Goal: Task Accomplishment & Management: Complete application form

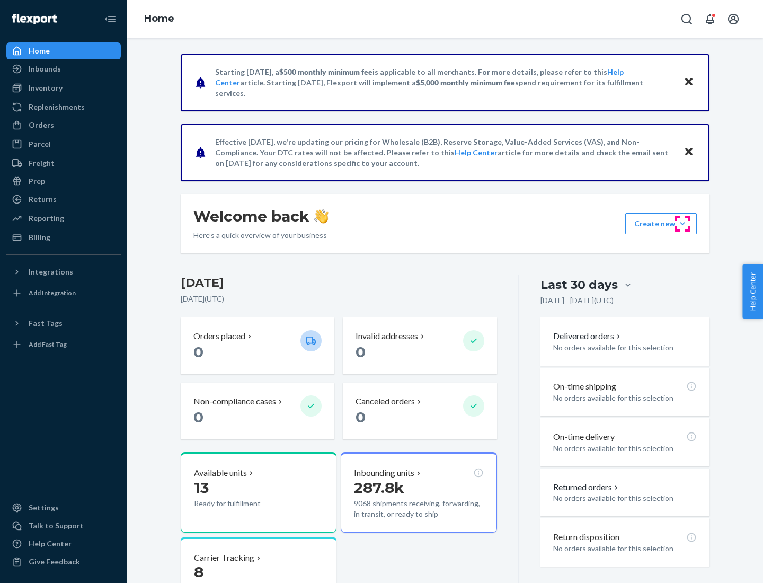
click at [683, 224] on button "Create new Create new inbound Create new order Create new product" at bounding box center [661, 223] width 72 height 21
click at [64, 69] on div "Inbounds" at bounding box center [63, 68] width 112 height 15
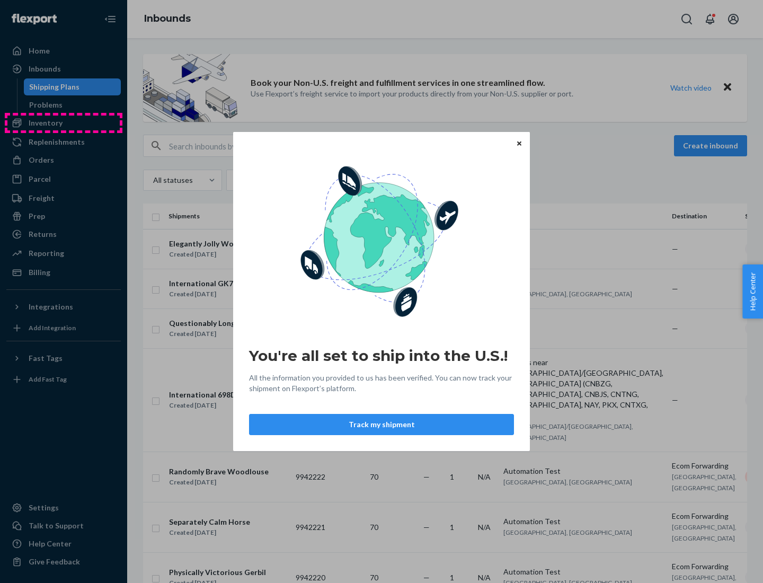
click at [64, 123] on div "You're all set to ship into the U.S.! All the information you provided to us ha…" at bounding box center [381, 291] width 763 height 583
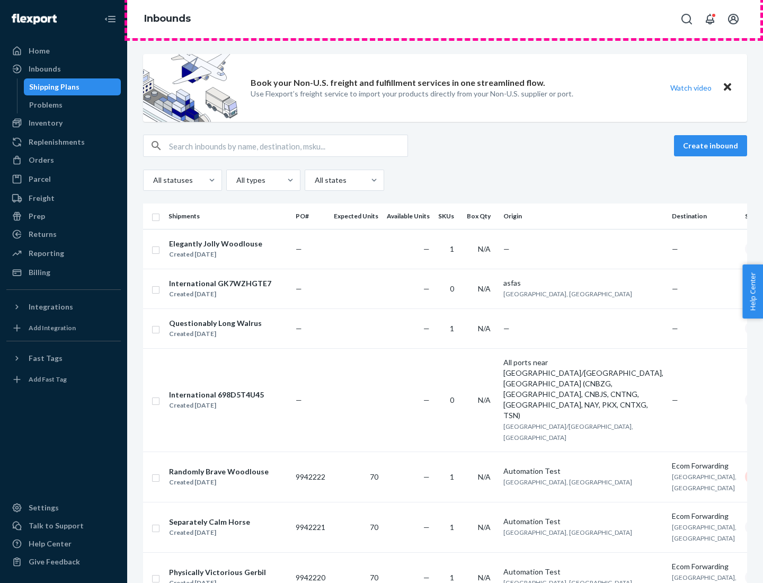
click at [445, 19] on div "Inbounds" at bounding box center [445, 19] width 636 height 38
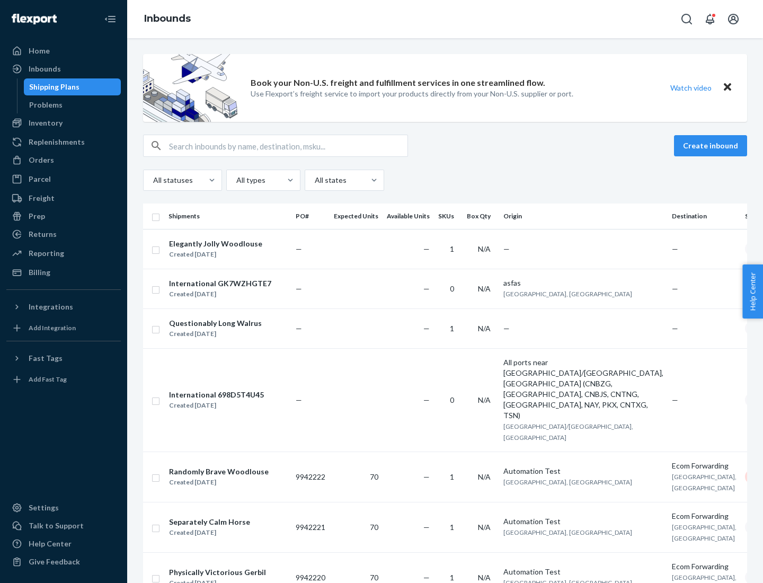
click at [445, 19] on div "Inbounds" at bounding box center [445, 19] width 636 height 38
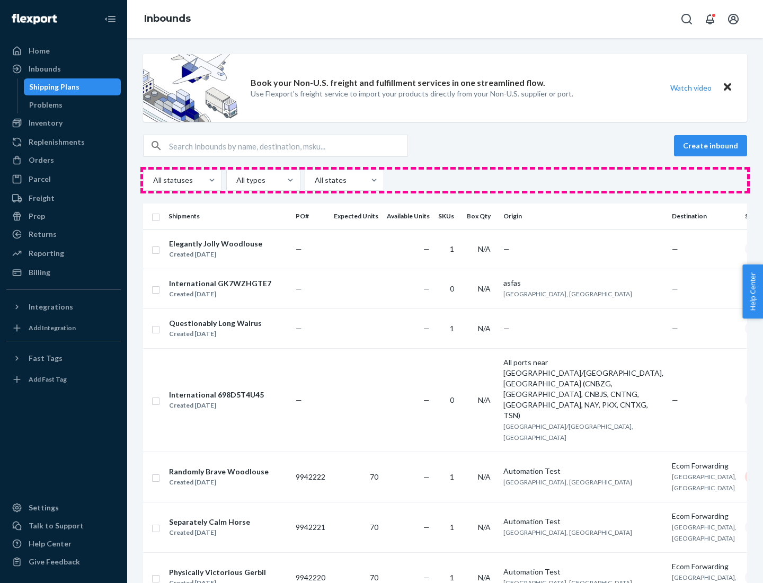
click at [445, 180] on div "All statuses All types All states" at bounding box center [445, 180] width 604 height 21
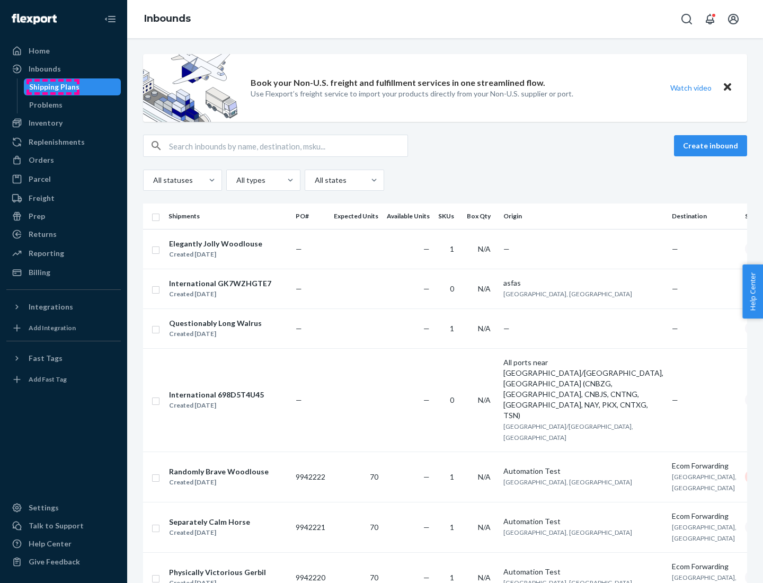
click at [52, 87] on div "Shipping Plans" at bounding box center [54, 87] width 50 height 11
click at [712, 146] on button "Create inbound" at bounding box center [710, 145] width 73 height 21
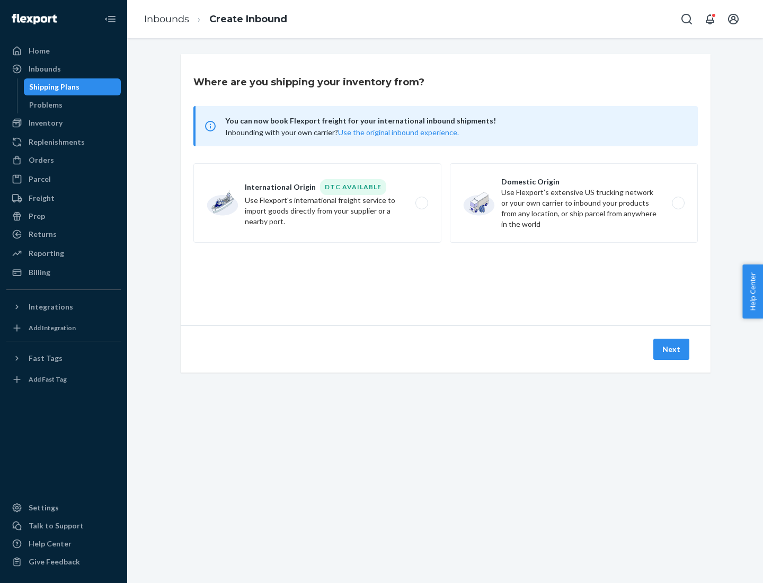
click at [317, 203] on label "International Origin DTC Available Use Flexport's international freight service…" at bounding box center [317, 203] width 248 height 80
click at [421, 203] on input "International Origin DTC Available Use Flexport's international freight service…" at bounding box center [424, 203] width 7 height 7
radio input "true"
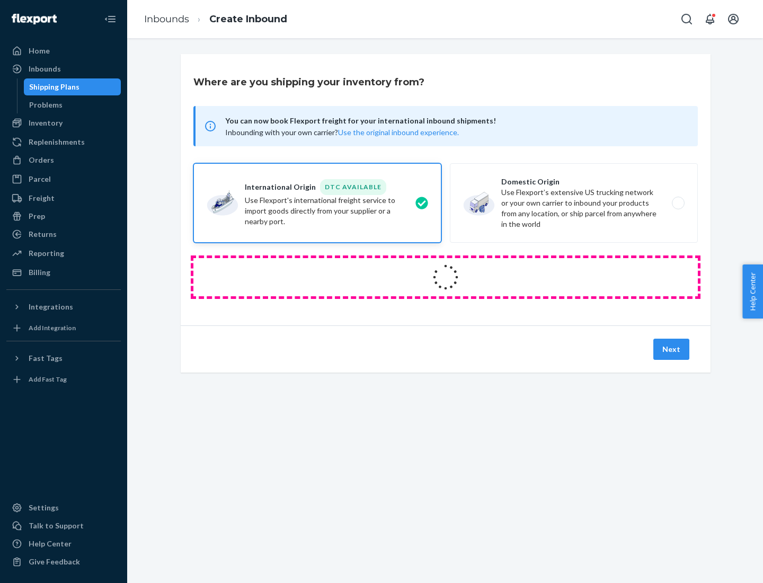
click at [446, 277] on icon at bounding box center [446, 277] width 42 height 42
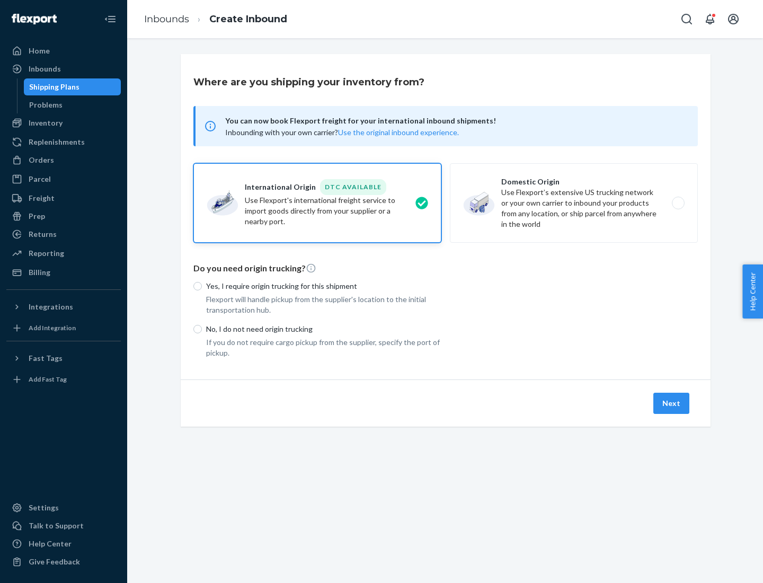
click at [324, 286] on p "Yes, I require origin trucking for this shipment" at bounding box center [323, 286] width 235 height 11
click at [202, 286] on input "Yes, I require origin trucking for this shipment" at bounding box center [197, 286] width 8 height 8
radio input "true"
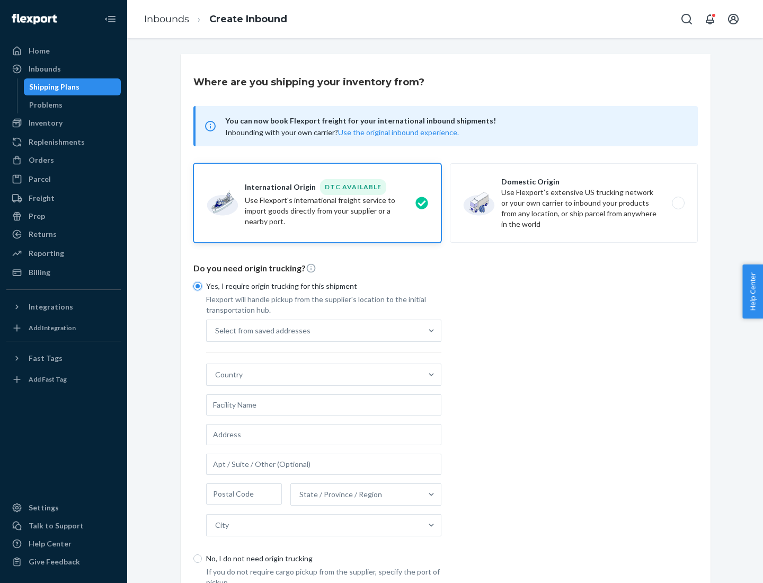
scroll to position [20, 0]
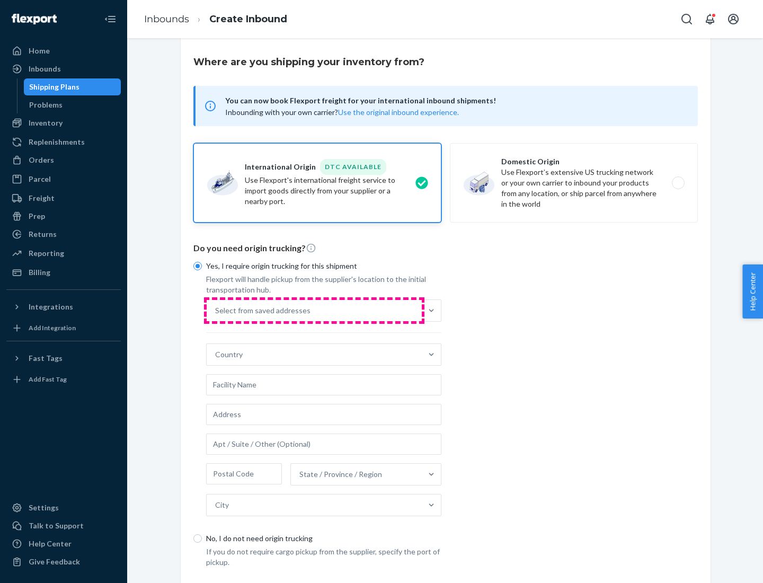
click at [314, 310] on div "Select from saved addresses" at bounding box center [314, 310] width 215 height 21
click at [216, 310] on input "Select from saved addresses" at bounding box center [215, 310] width 1 height 11
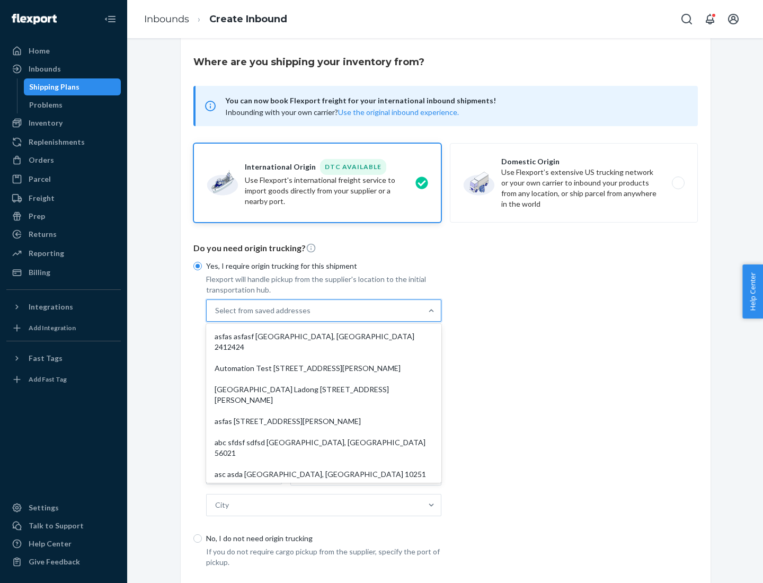
scroll to position [46, 0]
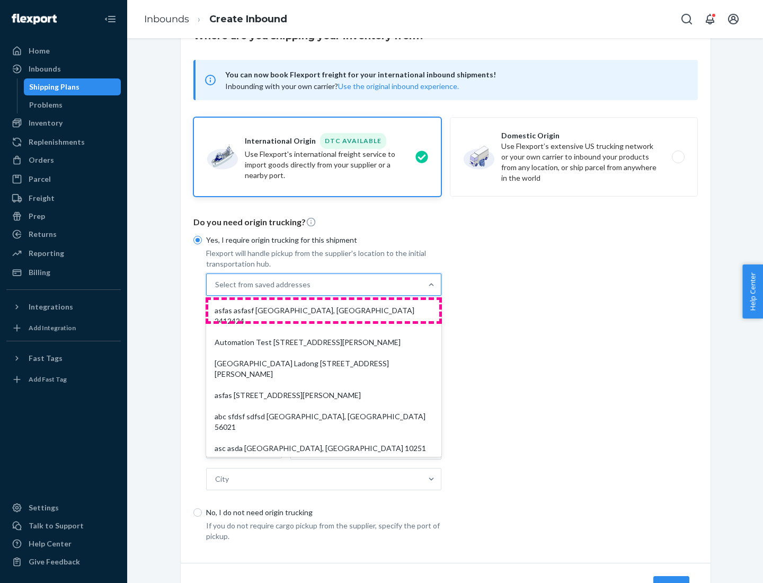
click at [324, 310] on div "asfas asfasf [GEOGRAPHIC_DATA], [GEOGRAPHIC_DATA] 2412424" at bounding box center [323, 316] width 231 height 32
click at [216, 290] on input "option asfas asfasf [GEOGRAPHIC_DATA], [GEOGRAPHIC_DATA] 2412424 focused, 1 of …" at bounding box center [215, 284] width 1 height 11
type input "asfas"
type input "asfasf"
type input "2412424"
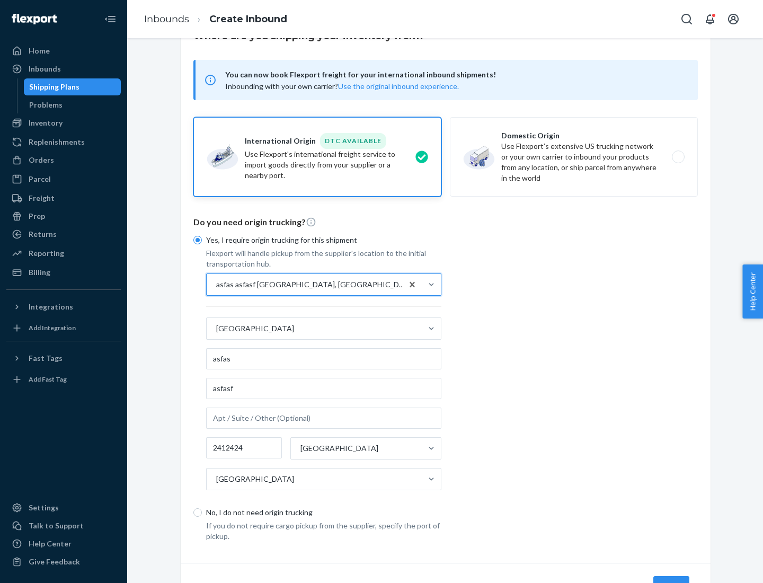
scroll to position [99, 0]
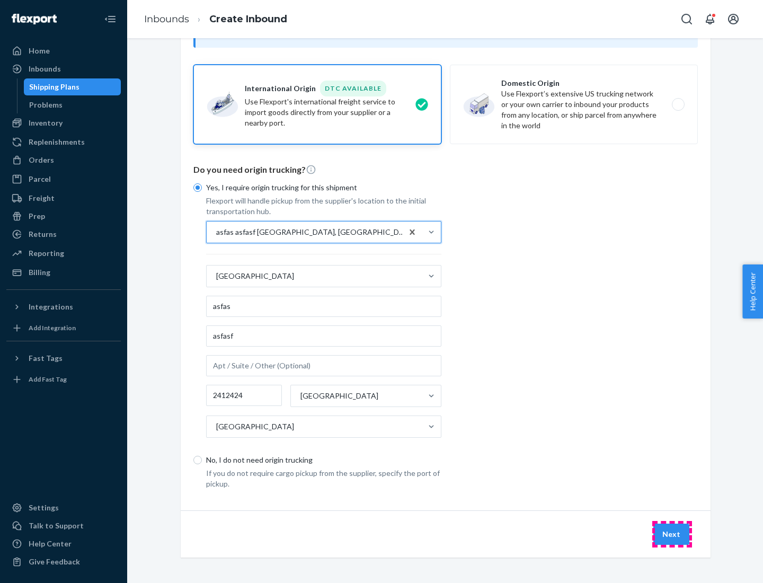
click at [672, 534] on button "Next" at bounding box center [672, 534] width 36 height 21
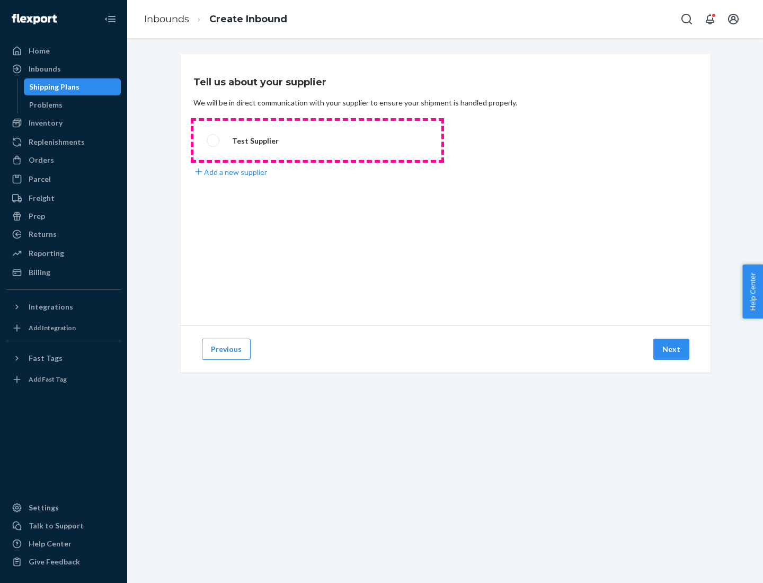
click at [317, 140] on label "Test Supplier" at bounding box center [317, 140] width 248 height 39
click at [214, 140] on input "Test Supplier" at bounding box center [210, 140] width 7 height 7
radio input "true"
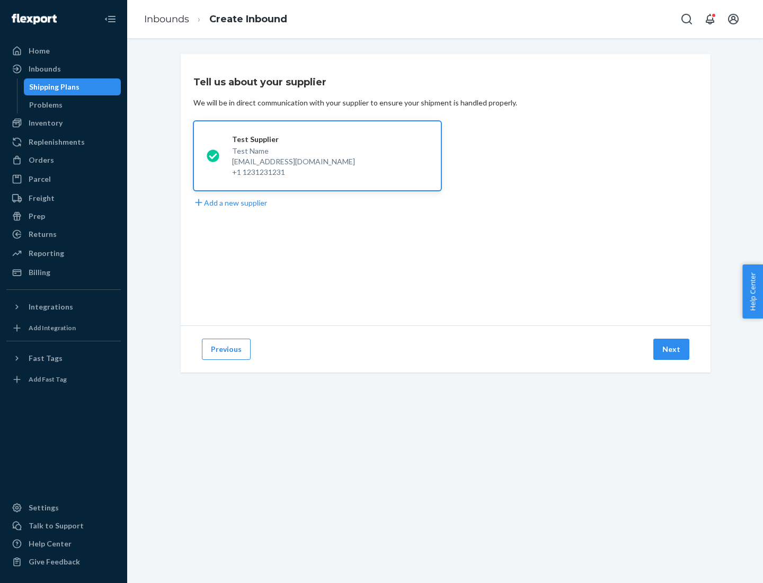
click at [672, 349] on button "Next" at bounding box center [672, 349] width 36 height 21
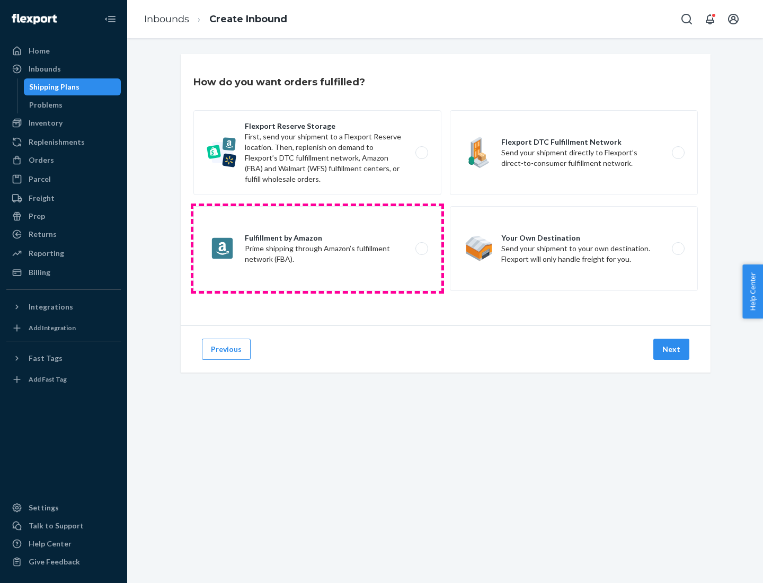
click at [317, 249] on label "Fulfillment by Amazon Prime shipping through Amazon’s fulfillment network (FBA)." at bounding box center [317, 248] width 248 height 85
click at [421, 249] on input "Fulfillment by Amazon Prime shipping through Amazon’s fulfillment network (FBA)." at bounding box center [424, 248] width 7 height 7
radio input "true"
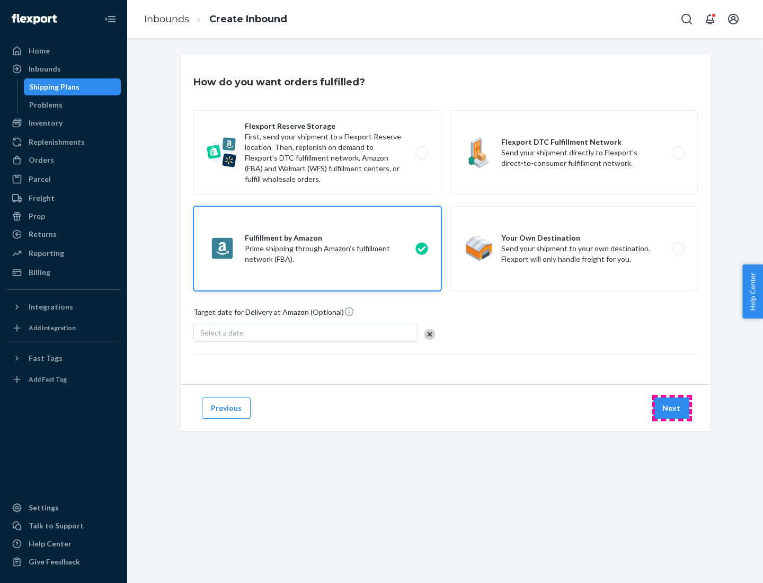
click at [672, 408] on button "Next" at bounding box center [672, 408] width 36 height 21
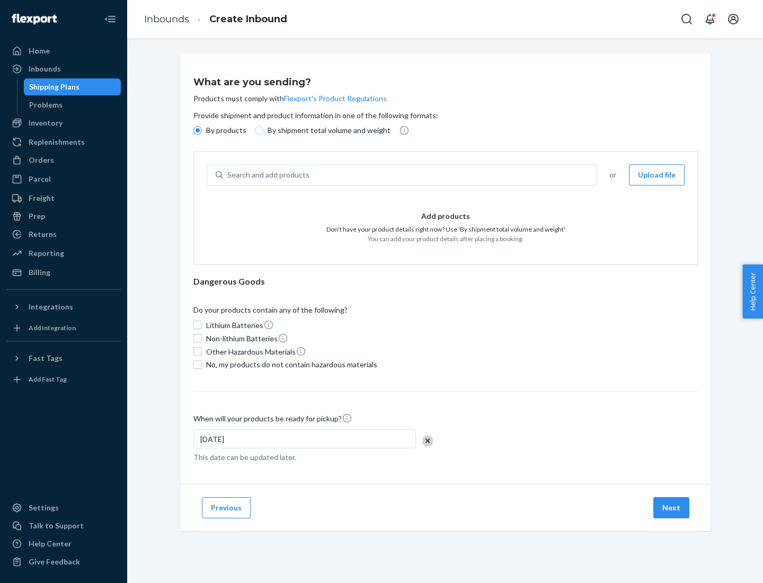
click at [326, 130] on p "By shipment total volume and weight" at bounding box center [329, 130] width 123 height 11
click at [263, 130] on input "By shipment total volume and weight" at bounding box center [259, 130] width 8 height 8
radio input "true"
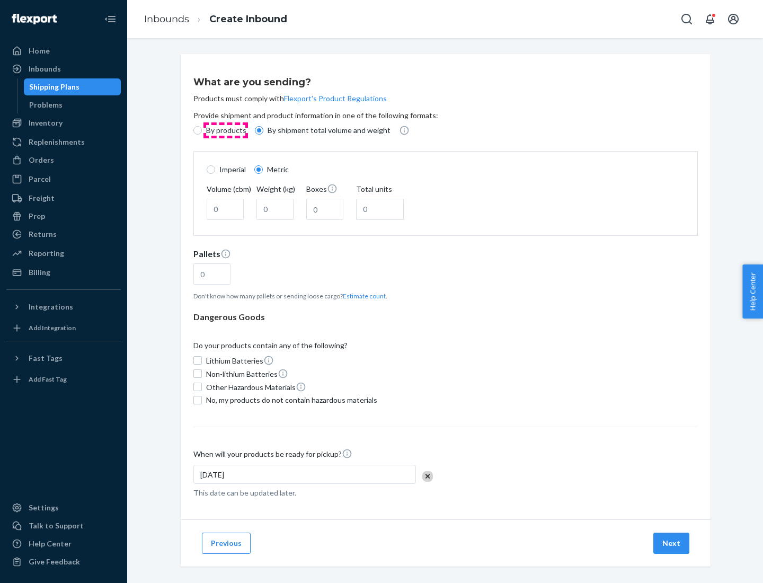
click at [225, 130] on p "By products" at bounding box center [226, 130] width 40 height 11
click at [202, 130] on input "By products" at bounding box center [197, 130] width 8 height 8
radio input "true"
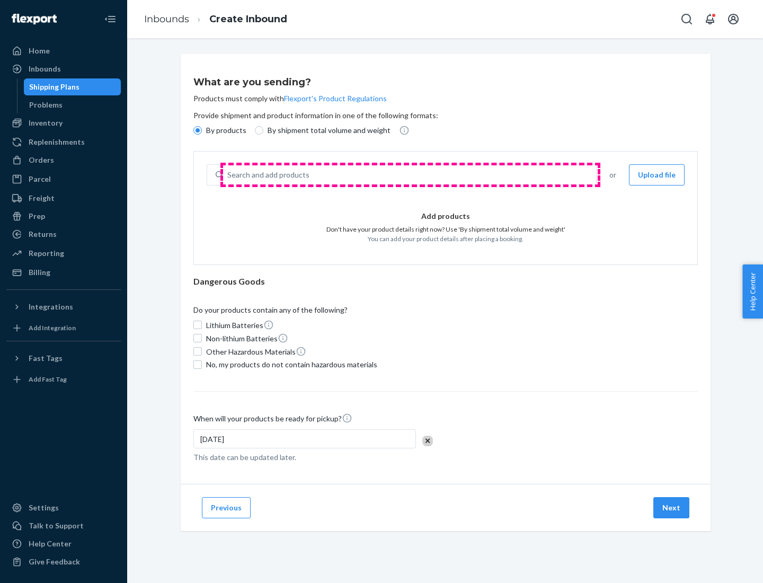
click at [410, 175] on div "Search and add products" at bounding box center [409, 174] width 373 height 19
click at [228, 175] on input "Search and add products" at bounding box center [227, 175] width 1 height 11
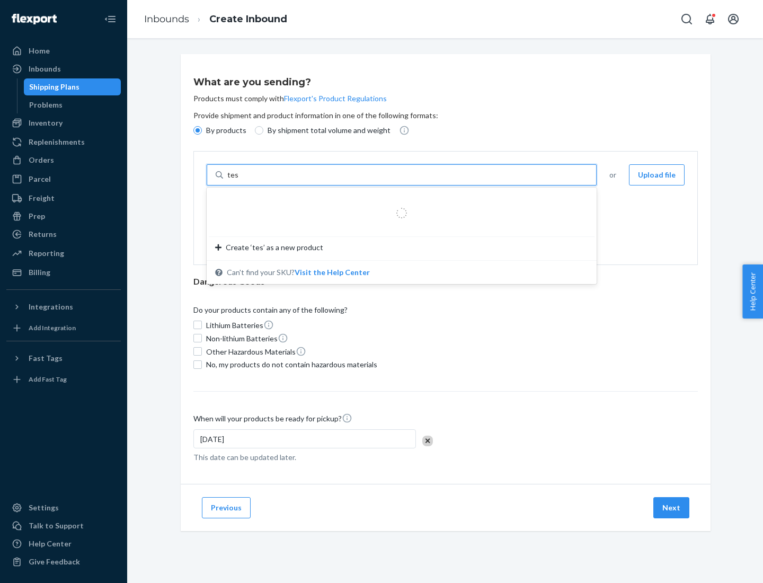
type input "test"
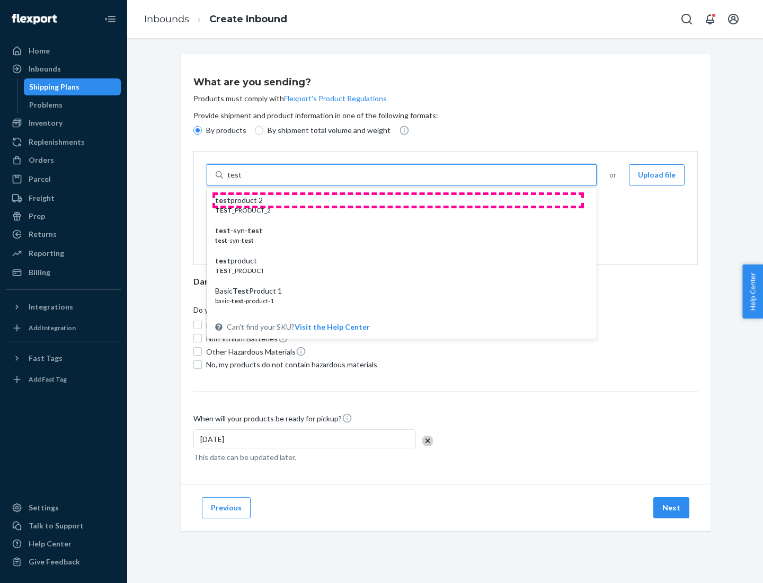
click at [398, 200] on div "test product 2" at bounding box center [397, 200] width 365 height 11
click at [241, 180] on input "test" at bounding box center [234, 175] width 14 height 11
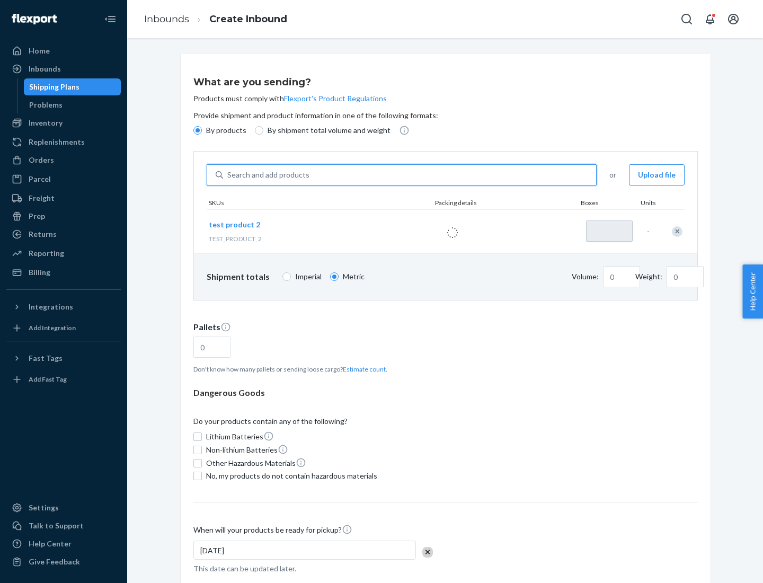
type input "1"
type input "0.02"
type input "22.23"
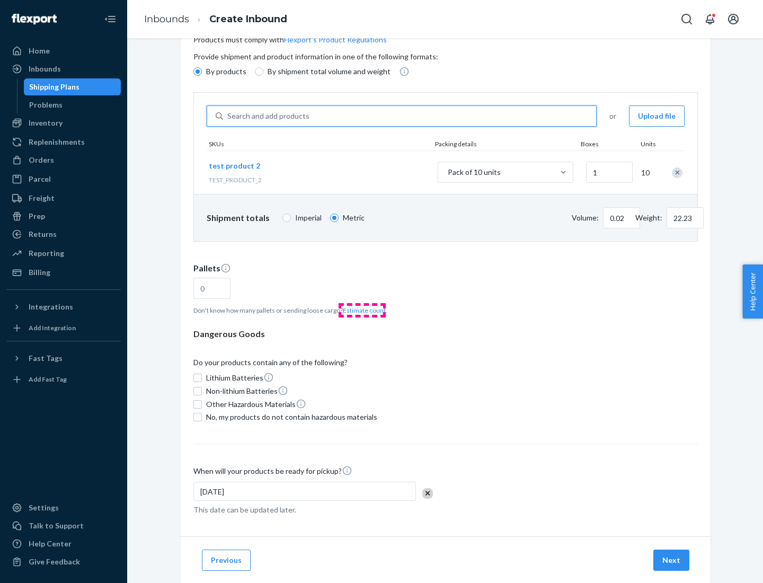
click at [362, 310] on button "Estimate count" at bounding box center [364, 310] width 43 height 9
type input "1"
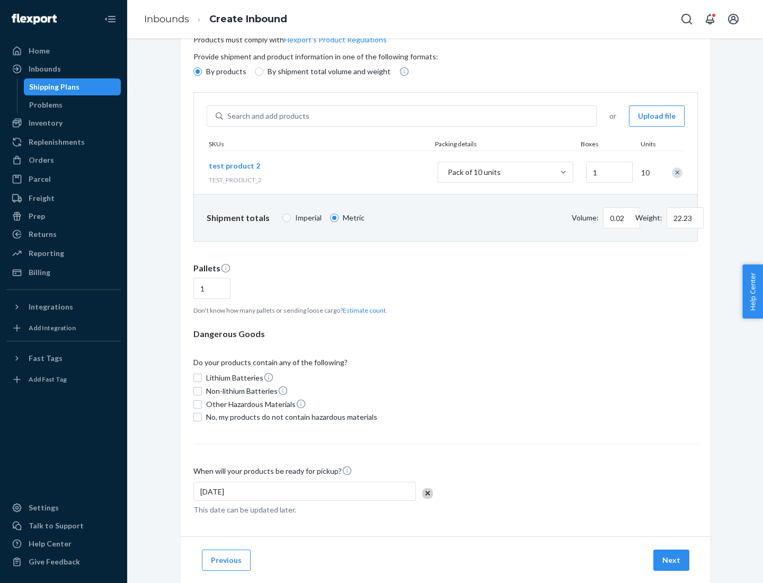
scroll to position [85, 0]
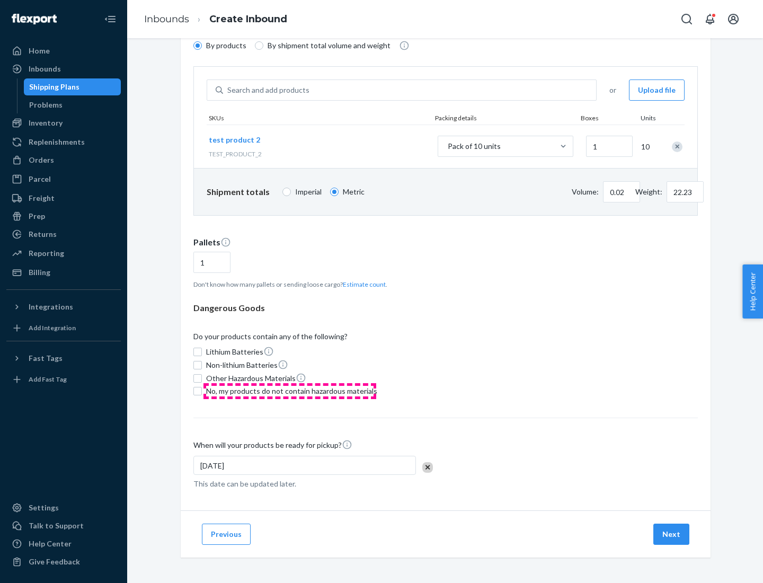
click at [290, 391] on span "No, my products do not contain hazardous materials" at bounding box center [291, 391] width 171 height 11
click at [202, 391] on input "No, my products do not contain hazardous materials" at bounding box center [197, 391] width 8 height 8
checkbox input "true"
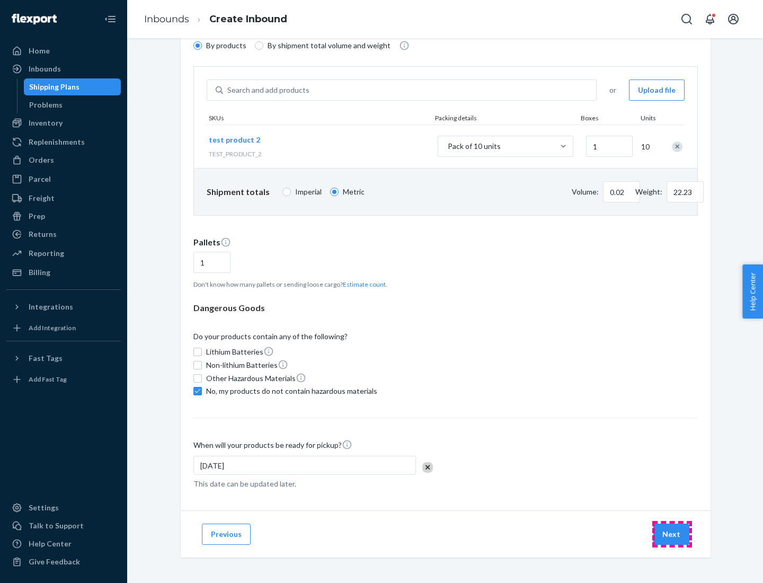
click at [672, 534] on button "Next" at bounding box center [672, 534] width 36 height 21
